Goal: Transaction & Acquisition: Obtain resource

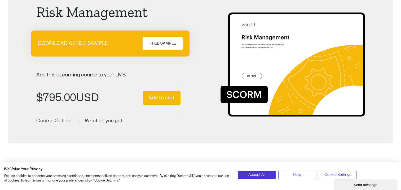
scroll to position [53, 0]
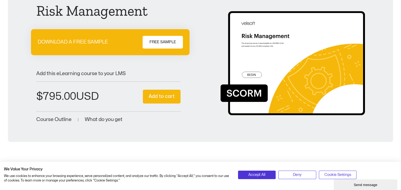
click at [164, 40] on span "FREE SAMPLE" at bounding box center [162, 42] width 26 height 6
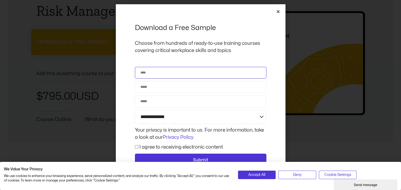
click at [167, 73] on input "Name" at bounding box center [200, 73] width 131 height 12
type input "**********"
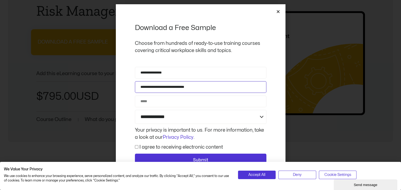
type input "**********"
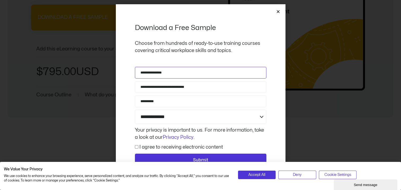
scroll to position [106, 0]
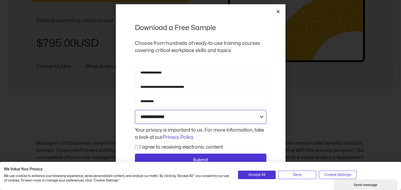
click at [171, 116] on select "**********" at bounding box center [200, 117] width 131 height 14
click at [261, 117] on select "**********" at bounding box center [200, 117] width 131 height 14
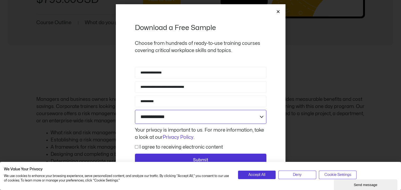
scroll to position [159, 0]
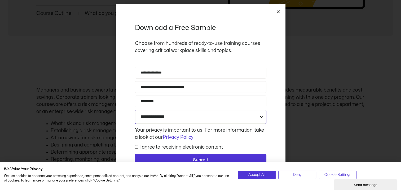
click at [260, 121] on select "**********" at bounding box center [200, 117] width 131 height 14
click at [239, 115] on select "**********" at bounding box center [200, 117] width 131 height 14
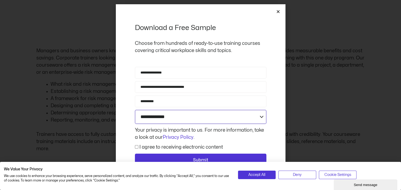
scroll to position [212, 0]
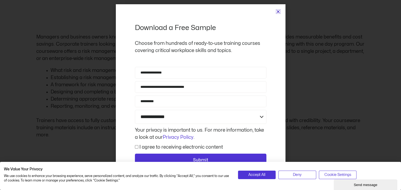
click at [277, 12] on icon "Close" at bounding box center [278, 12] width 4 height 4
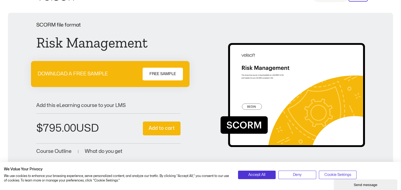
scroll to position [53, 0]
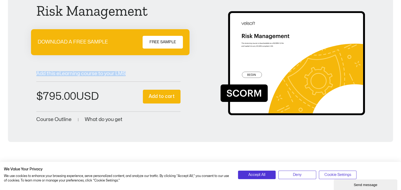
drag, startPoint x: 36, startPoint y: 72, endPoint x: 129, endPoint y: 72, distance: 92.7
click at [129, 72] on p "Add this eLearning course to your LMS" at bounding box center [108, 73] width 144 height 5
click at [65, 118] on span "Course Outline" at bounding box center [53, 119] width 35 height 5
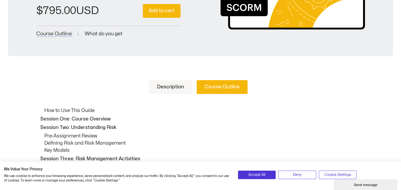
scroll to position [99, 0]
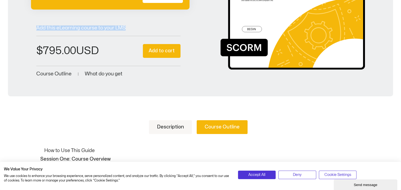
click at [222, 126] on link "Course Outline" at bounding box center [222, 127] width 51 height 14
click at [169, 127] on link "Description" at bounding box center [170, 127] width 43 height 14
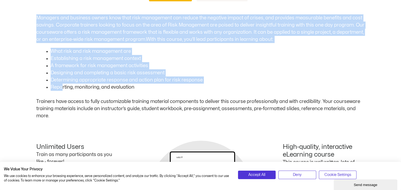
scroll to position [231, 0]
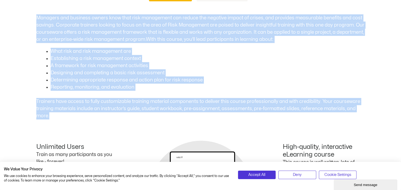
drag, startPoint x: 37, startPoint y: 42, endPoint x: 57, endPoint y: 112, distance: 73.2
click at [57, 112] on div "Managers and business owners know that risk management can reduce the negative …" at bounding box center [200, 66] width 329 height 105
copy div "Loremips dol sitametc adipis elit sedd eius temporinci utl etdolo mag aliquaen …"
click at [12, 79] on div "Description Course Outline Managers and business owners know that risk manageme…" at bounding box center [200, 130] width 401 height 317
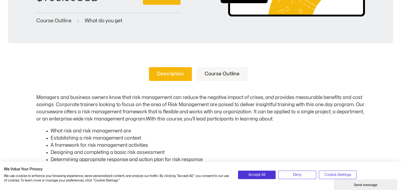
click at [114, 74] on ul "Description Course Outline" at bounding box center [200, 74] width 329 height 14
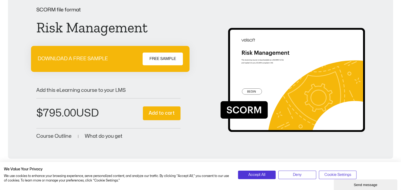
scroll to position [46, 0]
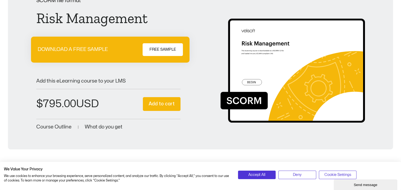
click at [165, 50] on span "FREE SAMPLE" at bounding box center [162, 49] width 26 height 6
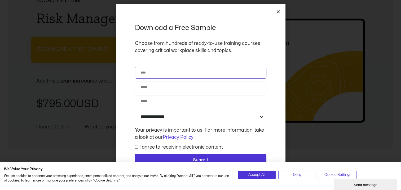
click at [164, 71] on input "Name" at bounding box center [200, 73] width 131 height 12
type input "**********"
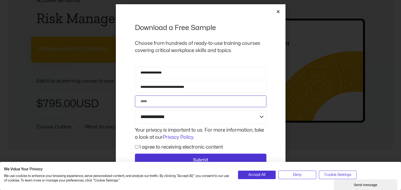
type input "**********"
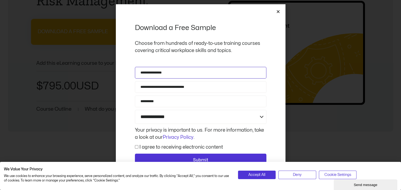
scroll to position [99, 0]
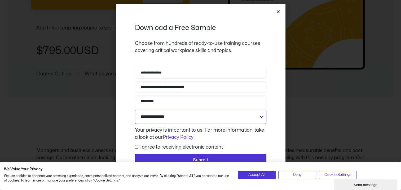
click at [263, 115] on select "**********" at bounding box center [200, 117] width 131 height 14
select select "**********"
click at [135, 110] on select "**********" at bounding box center [200, 117] width 131 height 14
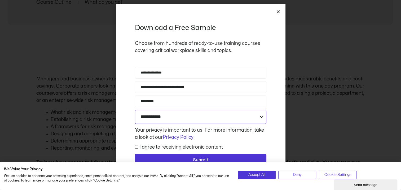
scroll to position [178, 0]
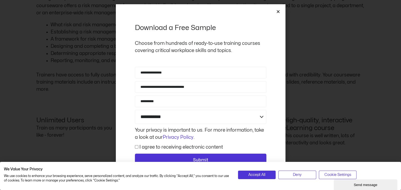
click at [217, 158] on div "| We Value Your Privacy We use cookies to enhance your browsing experience, ser…" at bounding box center [200, 172] width 401 height 34
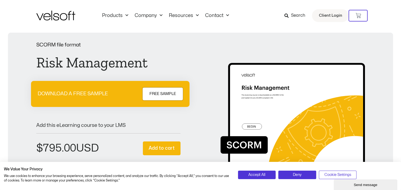
scroll to position [0, 0]
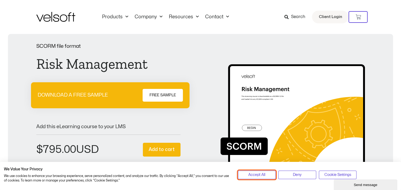
click at [259, 175] on span "Accept All" at bounding box center [256, 175] width 17 height 6
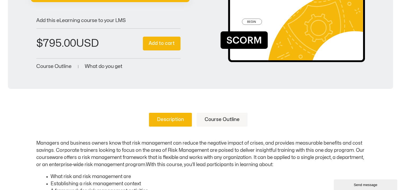
scroll to position [53, 0]
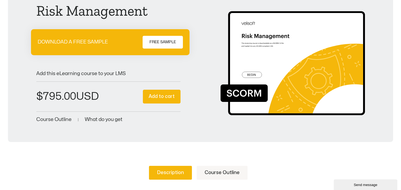
click at [175, 45] on span "FREE SAMPLE" at bounding box center [162, 42] width 26 height 6
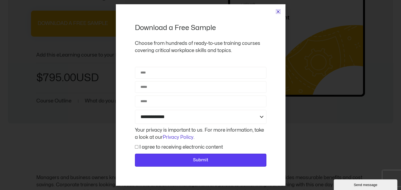
scroll to position [79, 0]
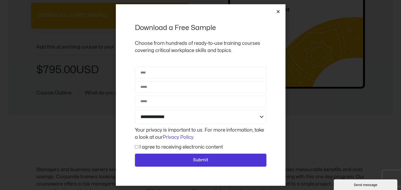
click at [278, 12] on icon "Close" at bounding box center [278, 12] width 4 height 4
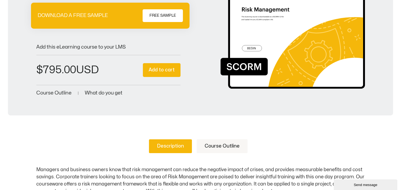
click at [109, 92] on span "What do you get" at bounding box center [104, 92] width 38 height 5
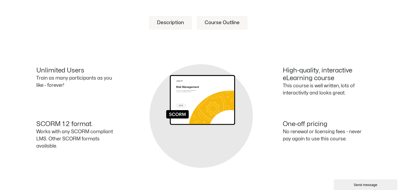
scroll to position [205, 0]
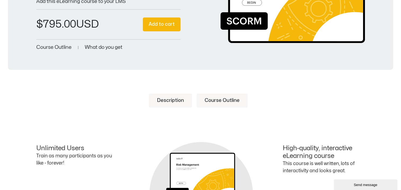
click at [59, 46] on span "Course Outline" at bounding box center [53, 47] width 35 height 5
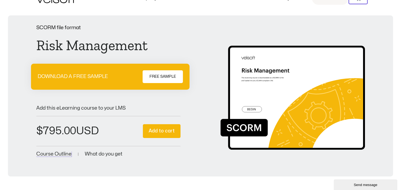
scroll to position [0, 0]
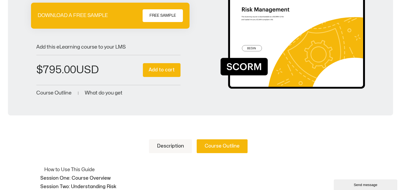
click at [108, 94] on span "What do you get" at bounding box center [104, 92] width 38 height 5
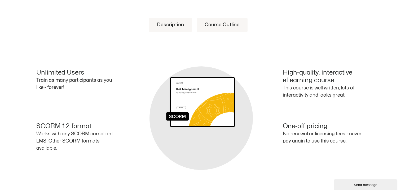
scroll to position [205, 0]
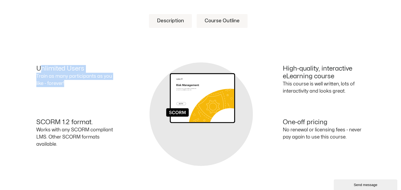
drag, startPoint x: 57, startPoint y: 78, endPoint x: 41, endPoint y: 69, distance: 18.3
click at [41, 69] on div "Unlimited Users Train as many participants as you like - forever!" at bounding box center [118, 82] width 164 height 34
click at [41, 70] on h4 "Unlimited Users" at bounding box center [77, 69] width 82 height 8
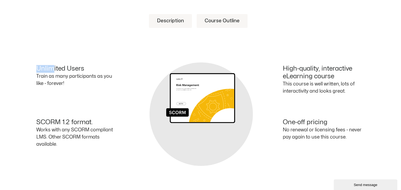
drag, startPoint x: 37, startPoint y: 67, endPoint x: 54, endPoint y: 69, distance: 17.1
click at [54, 69] on h4 "Unlimited Users" at bounding box center [77, 69] width 82 height 8
drag, startPoint x: 54, startPoint y: 69, endPoint x: 66, endPoint y: 81, distance: 17.2
click at [70, 81] on p "Train as many participants as you like - forever!" at bounding box center [77, 80] width 82 height 14
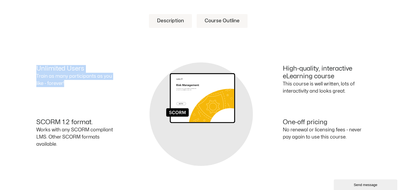
drag, startPoint x: 69, startPoint y: 81, endPoint x: 37, endPoint y: 68, distance: 34.7
click at [37, 68] on div "Unlimited Users Train as many participants as you like - forever!" at bounding box center [118, 82] width 164 height 34
copy div "Unlimited Users Train as many participants as you like - forever!"
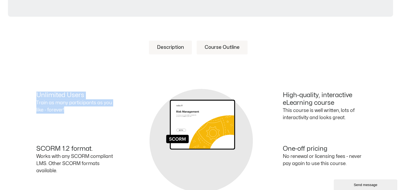
scroll to position [72, 0]
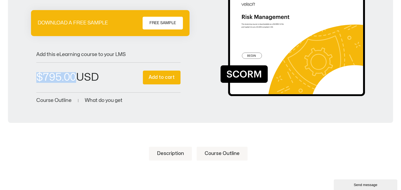
drag, startPoint x: 103, startPoint y: 76, endPoint x: 39, endPoint y: 78, distance: 64.2
click at [39, 78] on div "$ 795.00 Risk Management quantity * Add to cart" at bounding box center [108, 78] width 144 height 30
drag, startPoint x: 39, startPoint y: 78, endPoint x: 109, endPoint y: 76, distance: 70.5
click at [109, 76] on div "$ 795.00 Risk Management quantity * Add to cart" at bounding box center [108, 78] width 144 height 30
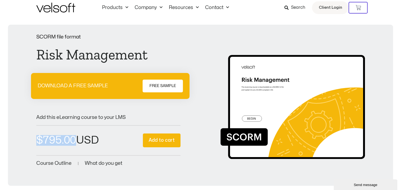
scroll to position [0, 0]
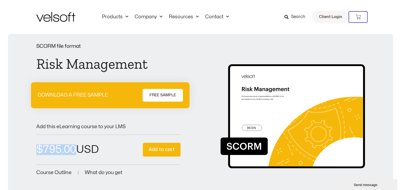
click at [162, 95] on span "FREE SAMPLE" at bounding box center [162, 95] width 26 height 6
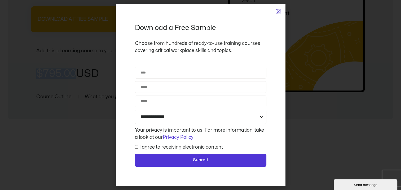
scroll to position [79, 0]
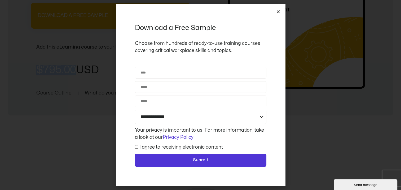
click at [277, 11] on icon "Close" at bounding box center [278, 12] width 4 height 4
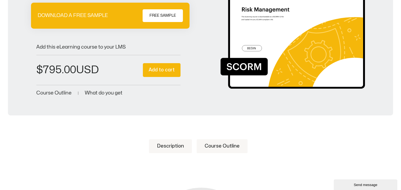
drag, startPoint x: 184, startPoint y: 107, endPoint x: 189, endPoint y: 107, distance: 4.2
click at [184, 107] on div "SCORM file format Risk Management DOWNLOAD A FREE SAMPLE FREE SAMPLE Add this e…" at bounding box center [200, 34] width 385 height 161
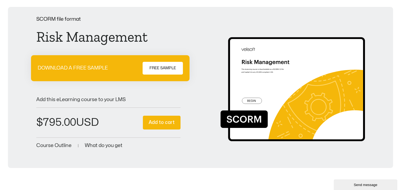
scroll to position [26, 0]
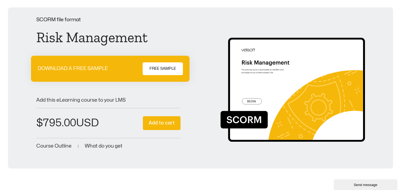
click at [166, 68] on span "FREE SAMPLE" at bounding box center [162, 68] width 26 height 6
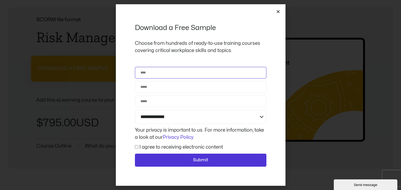
click at [156, 74] on input "Name" at bounding box center [200, 73] width 131 height 12
type input "**********"
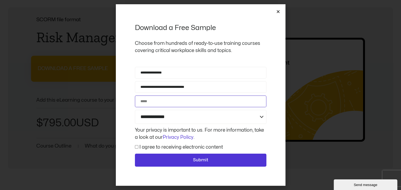
type input "**********"
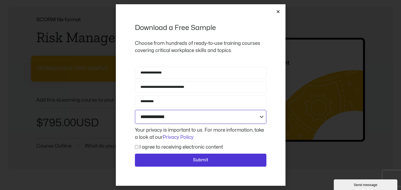
click at [260, 116] on select "**********" at bounding box center [200, 117] width 131 height 14
select select "**********"
click at [135, 110] on select "**********" at bounding box center [200, 117] width 131 height 14
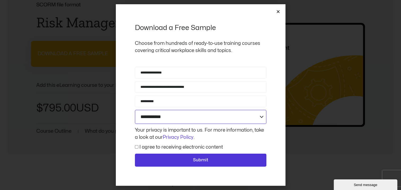
scroll to position [53, 0]
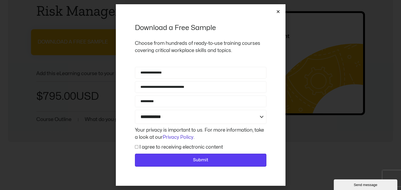
click at [200, 159] on span "Submit" at bounding box center [200, 160] width 15 height 7
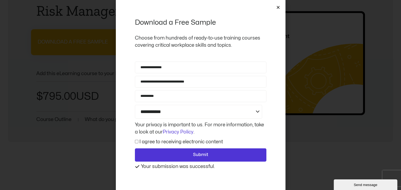
scroll to position [1, 0]
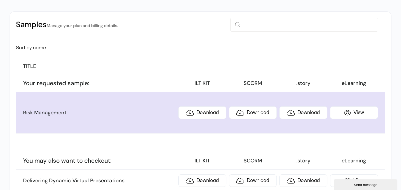
scroll to position [79, 0]
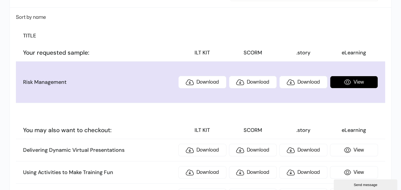
click at [358, 81] on link "View" at bounding box center [354, 82] width 48 height 12
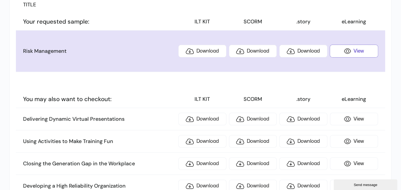
scroll to position [53, 0]
